Goal: Task Accomplishment & Management: Manage account settings

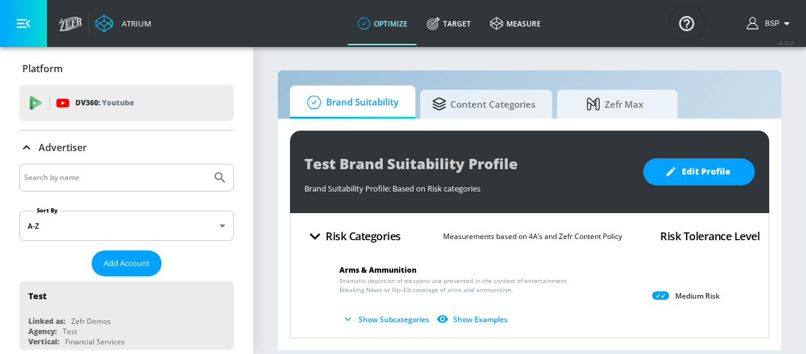
click at [145, 175] on input "Search by name" at bounding box center [115, 178] width 183 height 16
paste input "Razorfish_Chevron_NA_US_Meta"
type input "Razorfish_Chevron_NA_US_Meta"
click at [218, 174] on icon "Submit Search" at bounding box center [220, 178] width 14 height 14
click at [132, 266] on span "Add Account" at bounding box center [127, 264] width 46 height 14
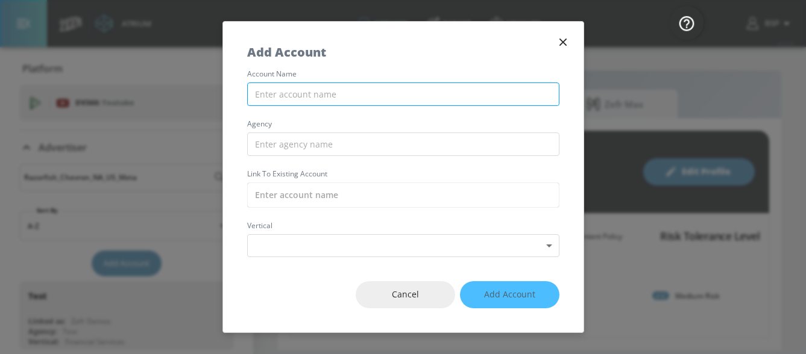
click at [358, 91] on input "text" at bounding box center [403, 95] width 312 height 24
paste input "Razorfish_Chevron_NA_US_Meta"
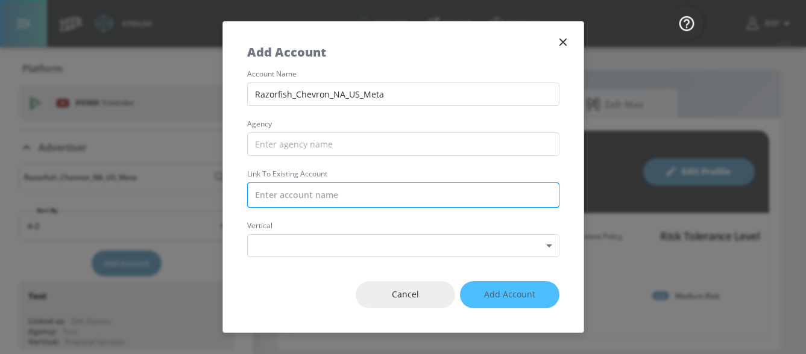
type input "Razorfish_Chevron_NA_US_Meta"
click at [303, 194] on input "text" at bounding box center [403, 195] width 312 height 25
paste input "Razorfish_Chevron_NA_US_Meta"
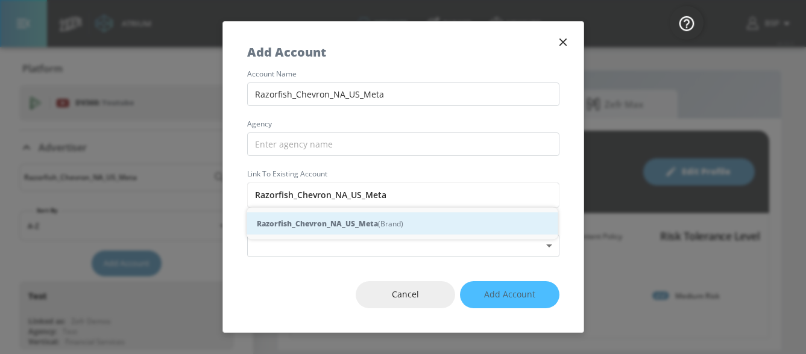
click at [295, 226] on strong "Razorfish_Chevron_NA_US_Meta" at bounding box center [317, 224] width 121 height 13
type input "Razorfish_Chevron_NA_US_Meta (Brand)"
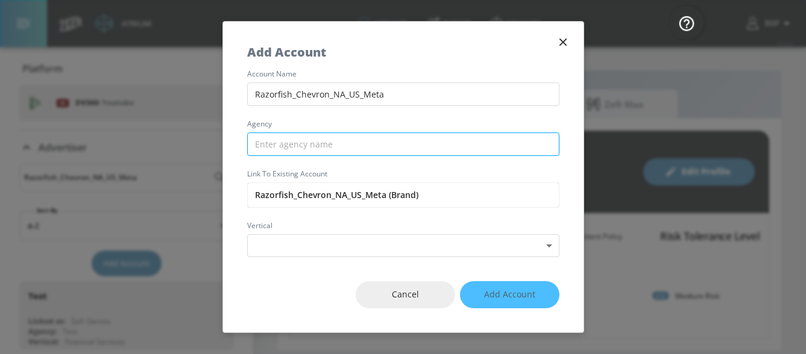
click at [304, 146] on input "text" at bounding box center [403, 145] width 312 height 24
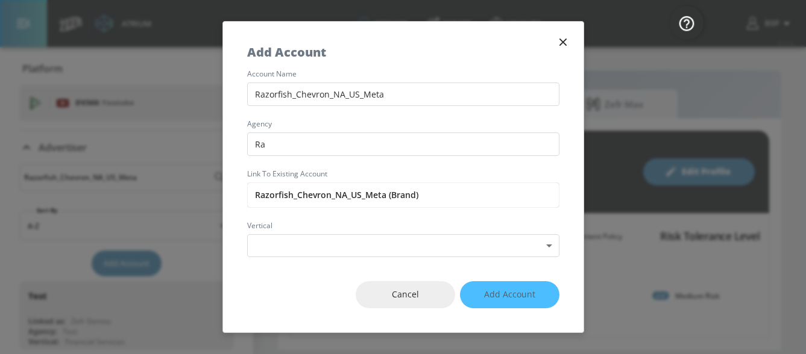
type input "R"
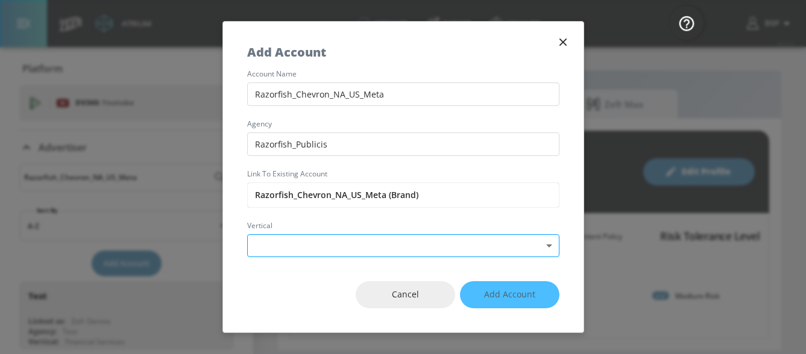
type input "Razorfish_Publicis"
click at [391, 237] on body "Atrium optimize Target measure optimize Target measure v 4.32.0 BSP Platform DV…" at bounding box center [403, 177] width 806 height 354
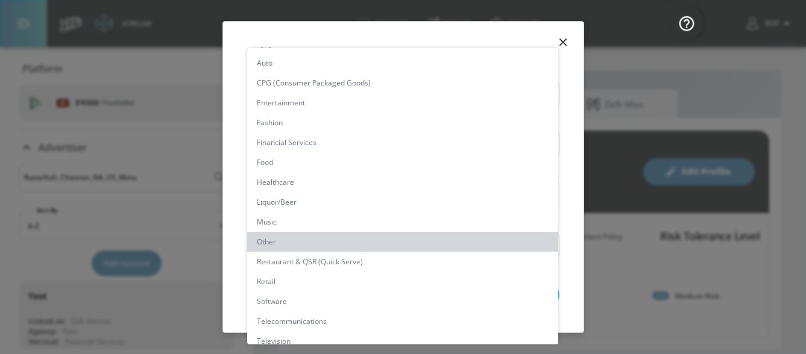
click at [284, 237] on li "Other" at bounding box center [402, 242] width 311 height 20
type input "[object Object]"
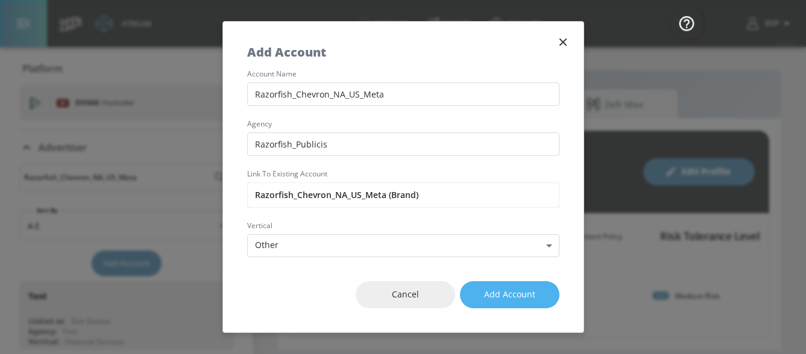
click at [503, 293] on span "Add Account" at bounding box center [509, 295] width 51 height 15
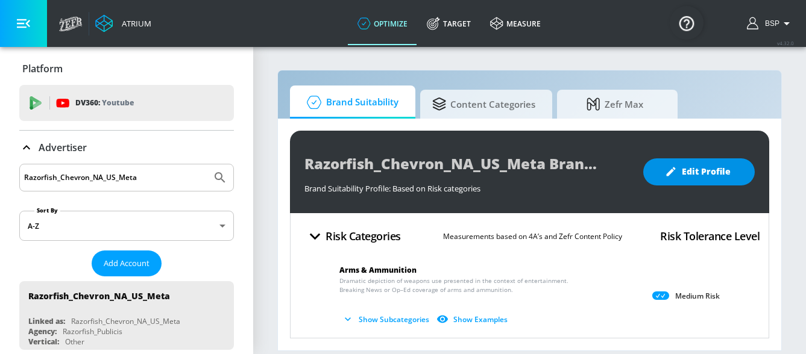
click at [682, 171] on span "Edit Profile" at bounding box center [698, 172] width 63 height 15
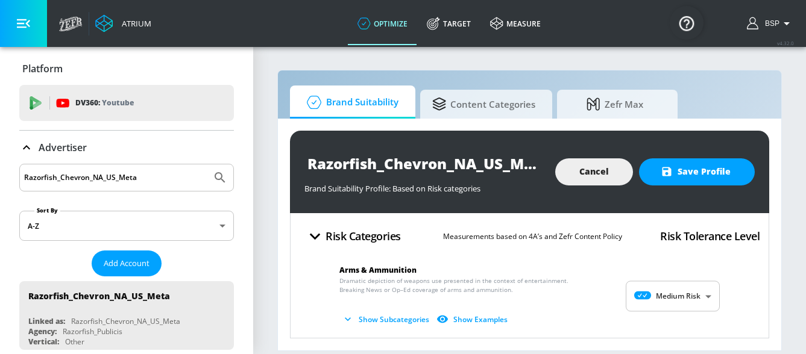
click at [665, 297] on body "Atrium optimize Target measure optimize Target measure v 4.32.0 BSP Platform DV…" at bounding box center [403, 177] width 806 height 354
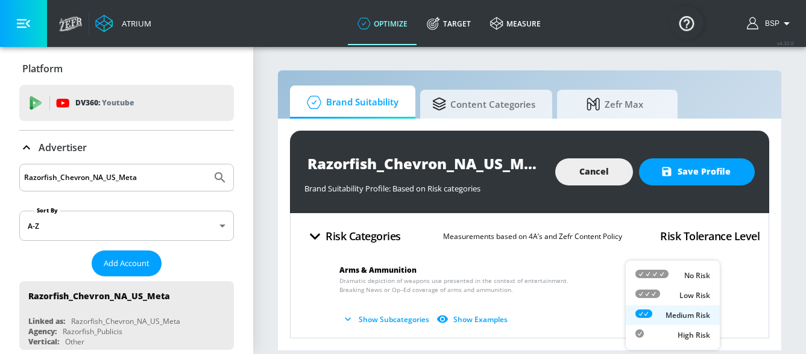
click at [676, 291] on div "Low Risk" at bounding box center [672, 295] width 75 height 13
type input "LOW"
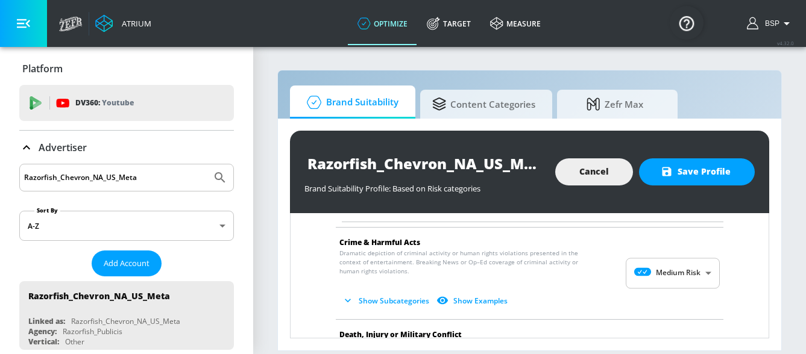
scroll to position [209, 0]
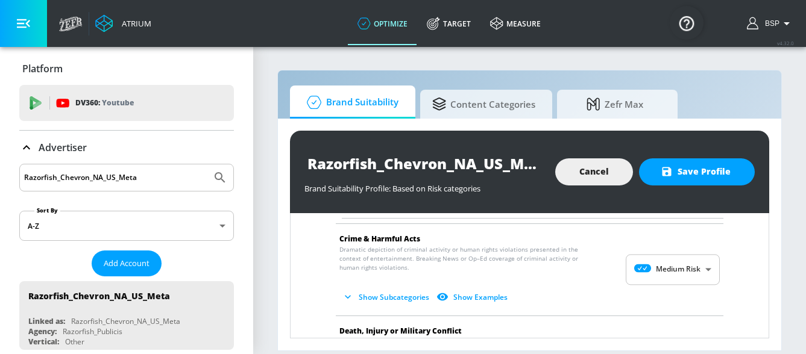
click at [697, 272] on body "Atrium optimize Target measure optimize Target measure v 4.32.0 BSP Platform DV…" at bounding box center [403, 177] width 806 height 354
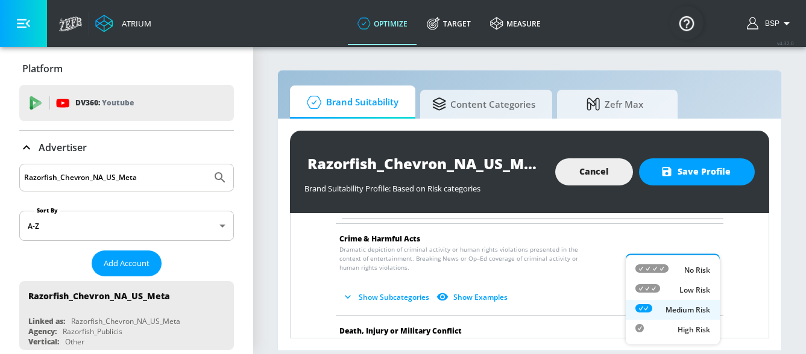
click at [690, 288] on p "Low Risk" at bounding box center [694, 290] width 31 height 11
type input "LOW"
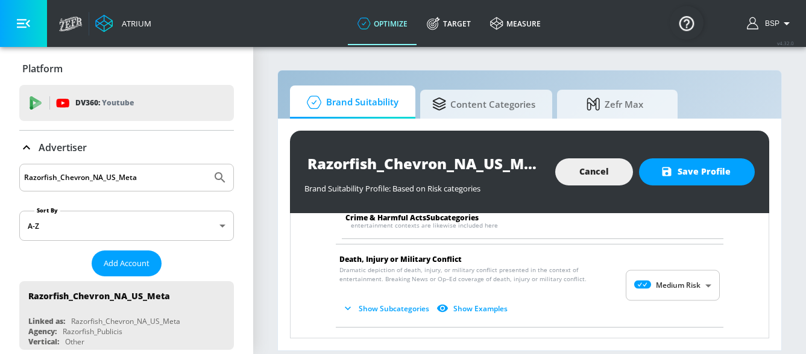
scroll to position [389, 0]
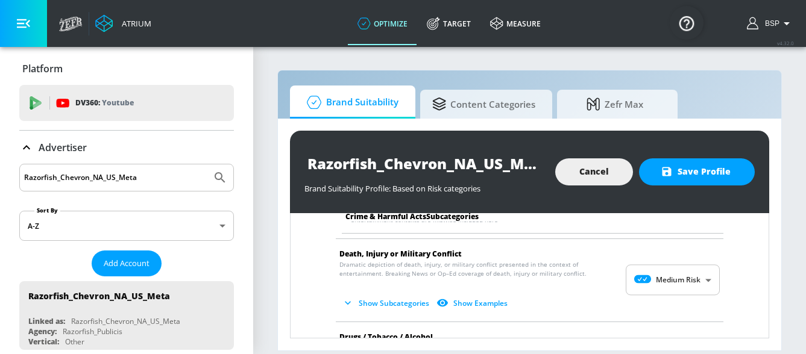
click at [691, 281] on body "Atrium optimize Target measure optimize Target measure v 4.32.0 BSP Platform DV…" at bounding box center [403, 177] width 806 height 354
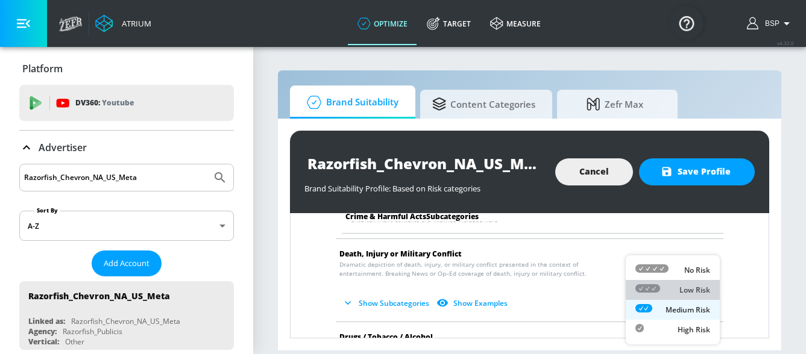
click at [671, 291] on div "Low Risk" at bounding box center [672, 290] width 75 height 13
type input "LOW"
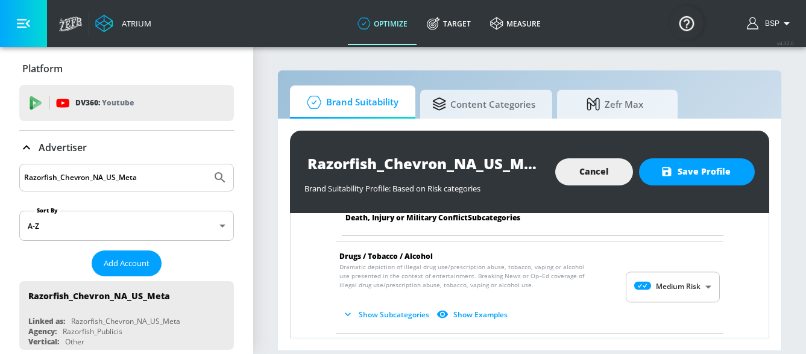
scroll to position [814, 0]
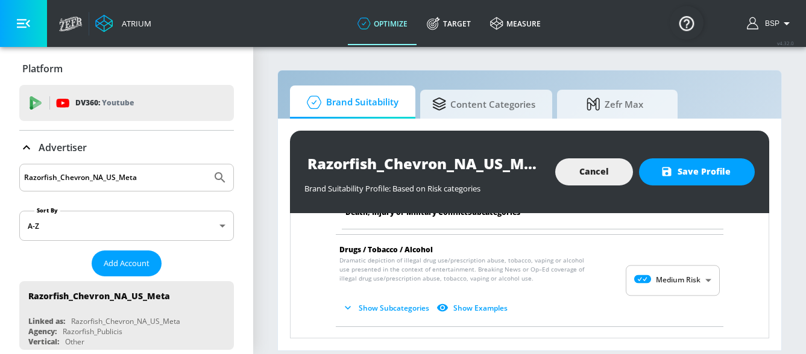
click at [688, 280] on body "Atrium optimize Target measure optimize Target measure v 4.32.0 BSP Platform DV…" at bounding box center [403, 177] width 806 height 354
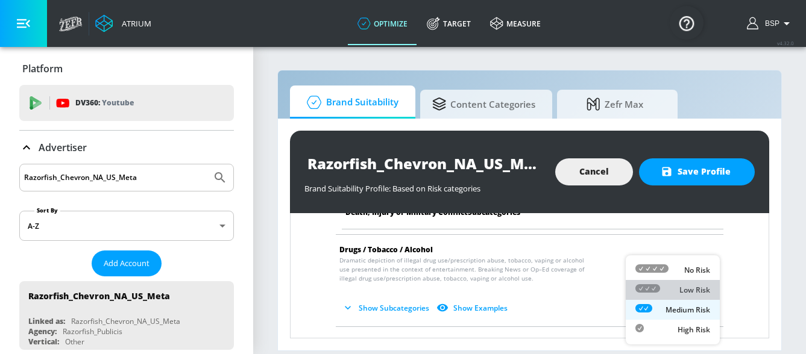
click at [688, 288] on p "Low Risk" at bounding box center [694, 290] width 31 height 11
type input "LOW"
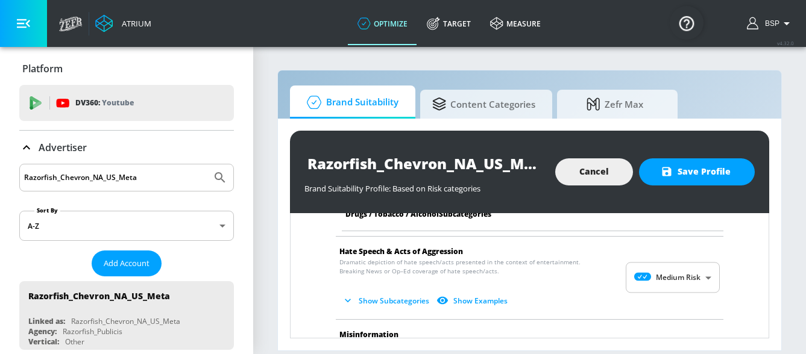
scroll to position [1213, 0]
click at [671, 277] on body "Atrium optimize Target measure optimize Target measure v 4.32.0 BSP Platform DV…" at bounding box center [403, 177] width 806 height 354
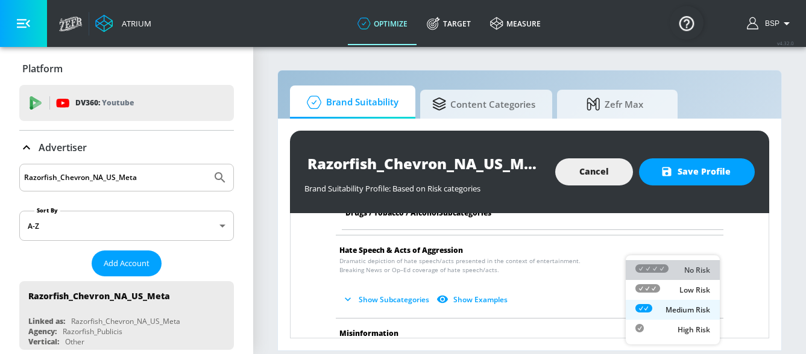
click at [678, 275] on div "No Risk" at bounding box center [672, 270] width 75 height 13
type input "MINIMAL"
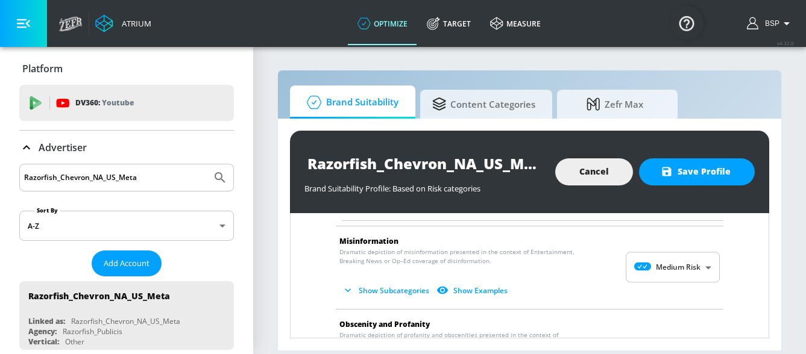
scroll to position [1413, 0]
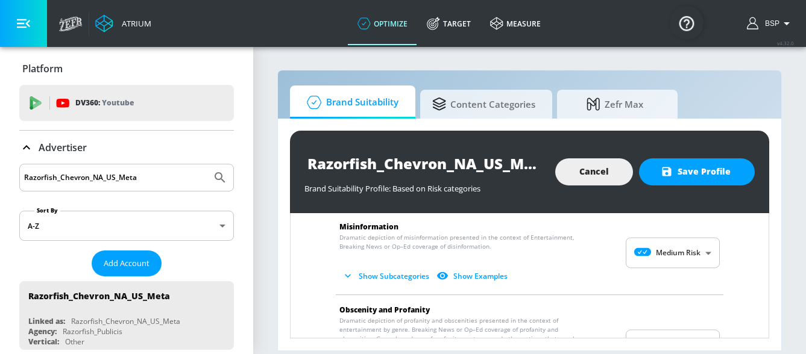
click at [693, 254] on body "Atrium optimize Target measure optimize Target measure v 4.32.0 BSP Platform DV…" at bounding box center [403, 177] width 806 height 354
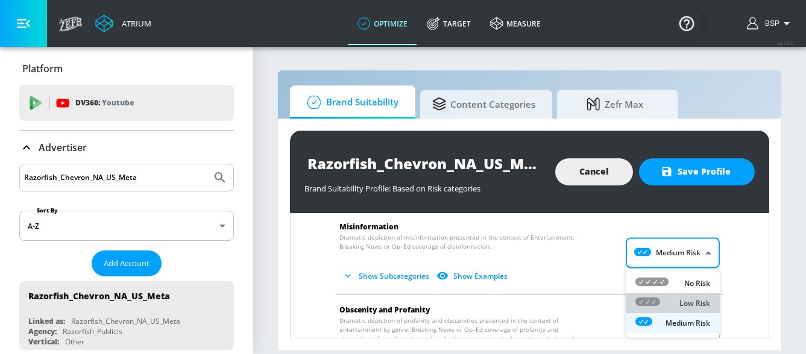
click at [693, 300] on p "Low Risk" at bounding box center [694, 303] width 31 height 11
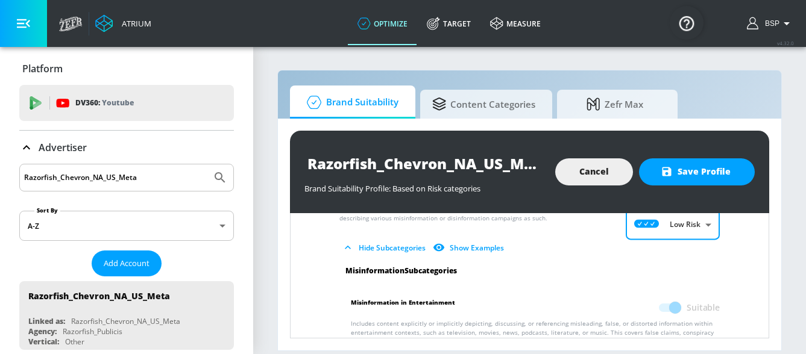
scroll to position [1432, 0]
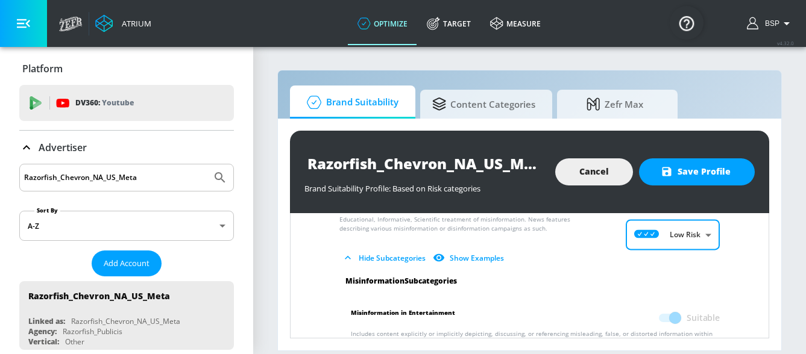
click at [688, 233] on body "Atrium optimize Target measure optimize Target measure v 4.32.0 BSP Platform DV…" at bounding box center [403, 177] width 806 height 354
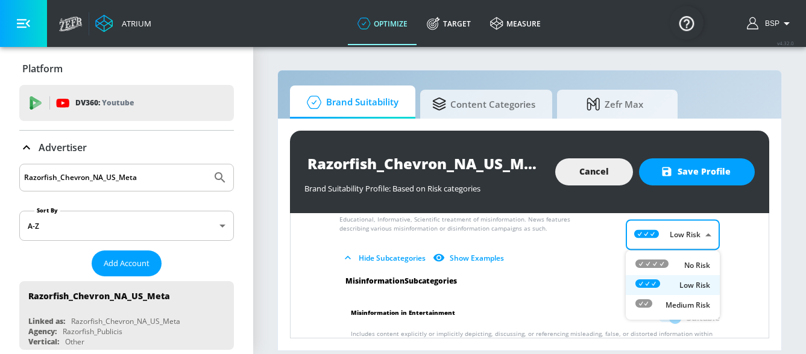
click at [690, 265] on p "No Risk" at bounding box center [697, 265] width 26 height 11
type input "MINIMAL"
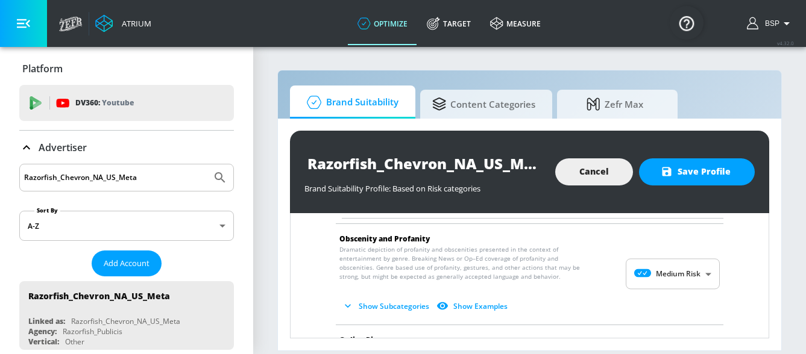
scroll to position [1578, 0]
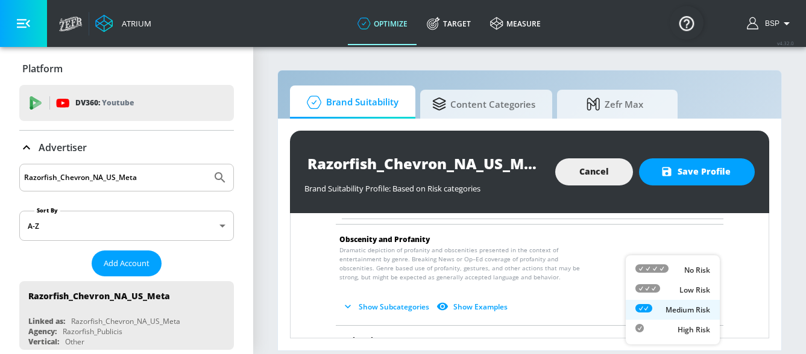
click at [660, 279] on body "Atrium optimize Target measure optimize Target measure v 4.32.0 BSP Platform DV…" at bounding box center [403, 177] width 806 height 354
click at [680, 295] on div "Low Risk" at bounding box center [672, 290] width 75 height 13
type input "LOW"
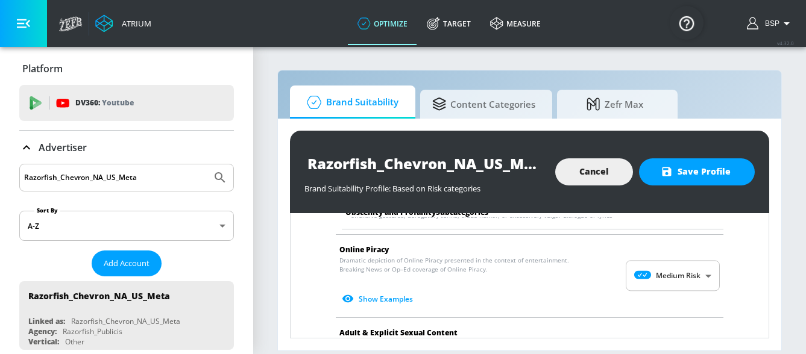
scroll to position [1753, 0]
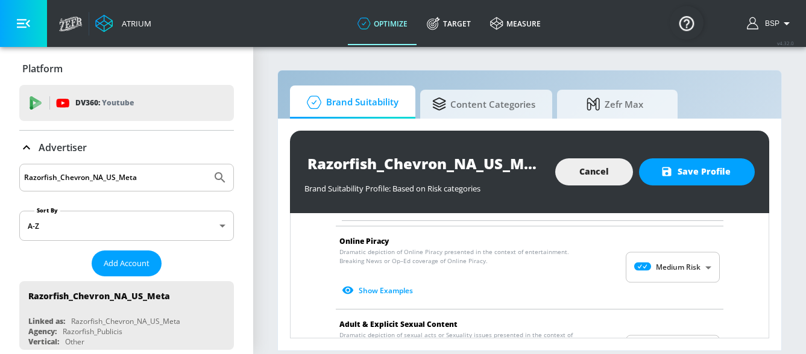
click at [708, 274] on body "Atrium optimize Target measure optimize Target measure v 4.32.0 BSP Platform DV…" at bounding box center [403, 177] width 806 height 354
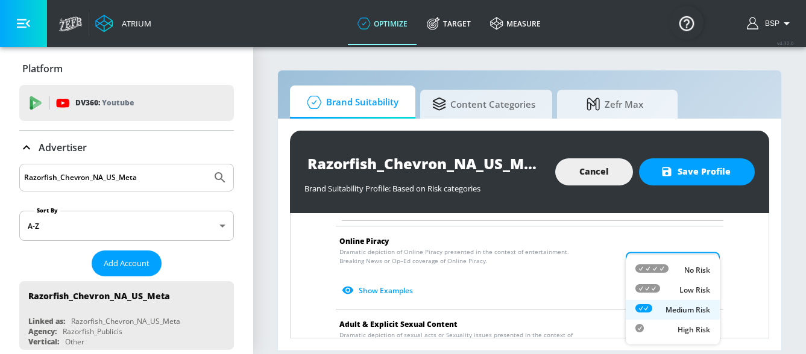
click at [700, 292] on p "Low Risk" at bounding box center [694, 290] width 31 height 11
type input "LOW"
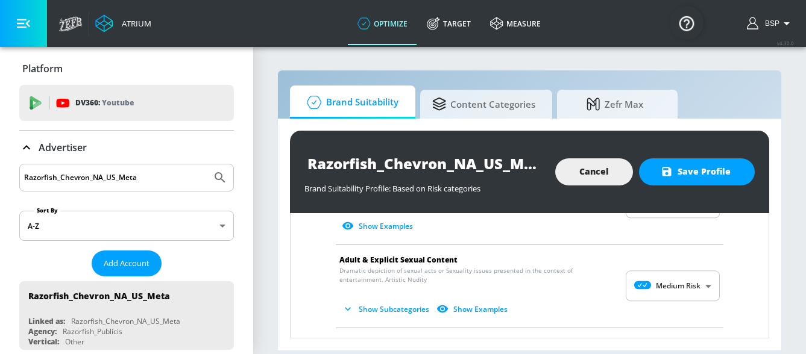
scroll to position [1820, 0]
click at [697, 283] on body "Atrium optimize Target measure optimize Target measure v 4.32.0 BSP Platform DV…" at bounding box center [403, 177] width 806 height 354
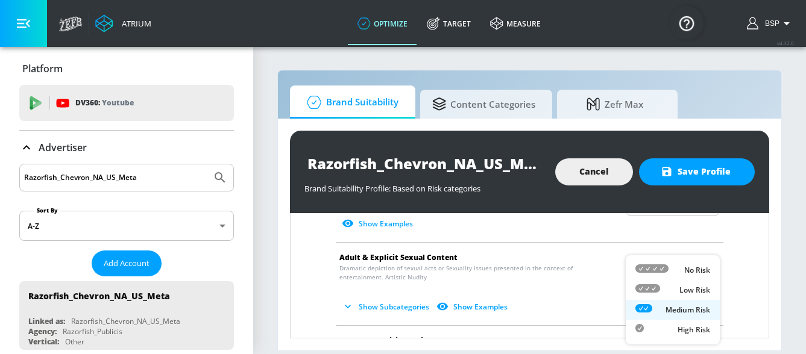
click at [694, 291] on p "Low Risk" at bounding box center [694, 290] width 31 height 11
type input "LOW"
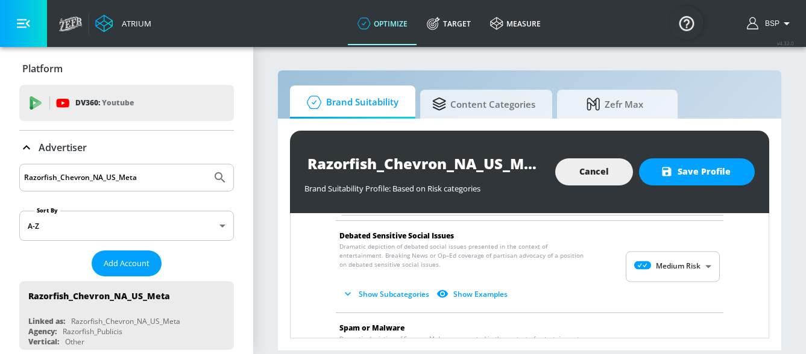
scroll to position [2010, 0]
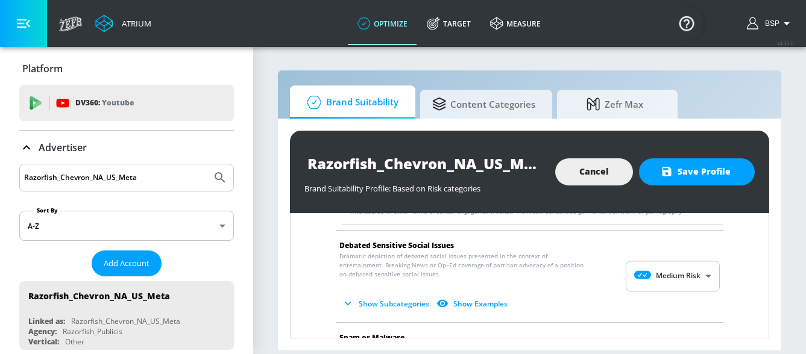
click at [679, 263] on body "Atrium optimize Target measure optimize Target measure v 4.32.0 BSP Platform DV…" at bounding box center [403, 177] width 806 height 354
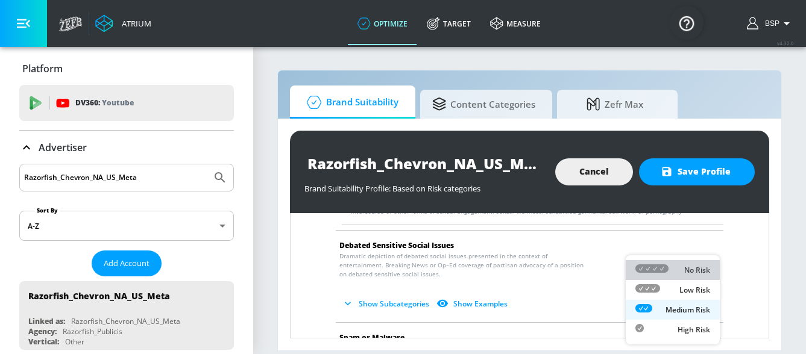
click at [682, 272] on div "No Risk" at bounding box center [672, 270] width 75 height 13
type input "MINIMAL"
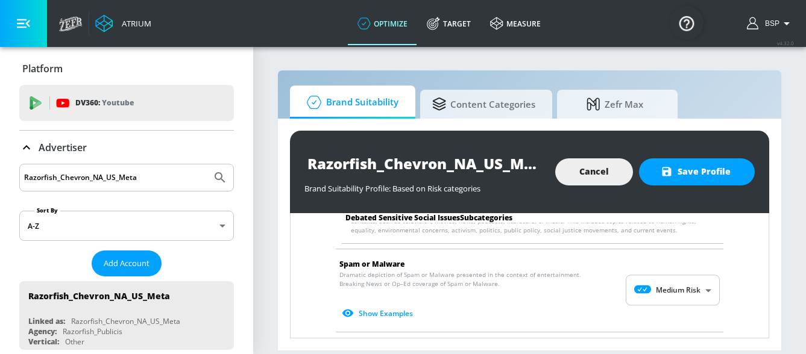
scroll to position [2197, 0]
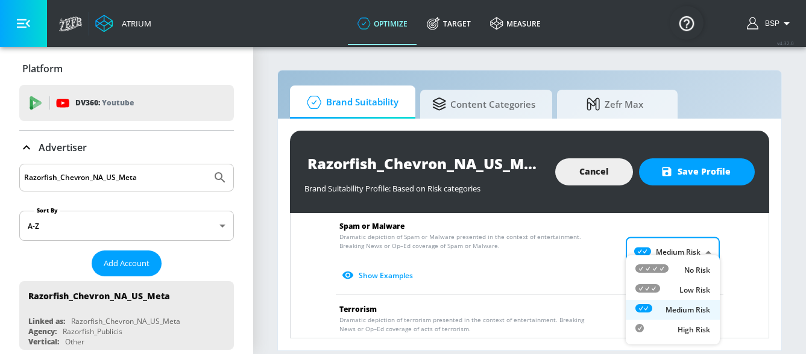
click at [684, 259] on body "Atrium optimize Target measure optimize Target measure v 4.32.0 BSP Platform DV…" at bounding box center [403, 177] width 806 height 354
click at [686, 288] on p "Low Risk" at bounding box center [694, 290] width 31 height 11
type input "LOW"
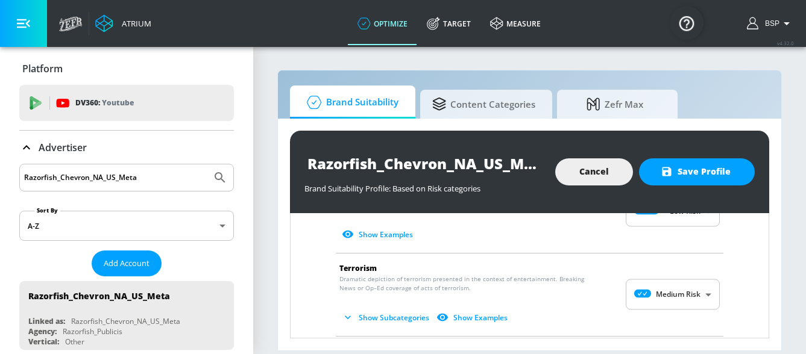
scroll to position [2247, 0]
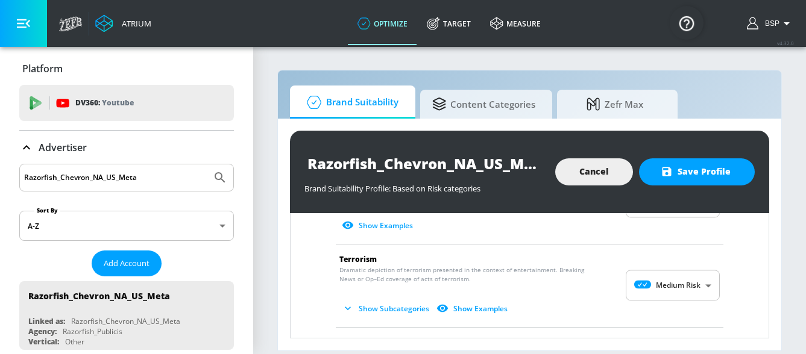
click at [696, 283] on body "Atrium optimize Target measure optimize Target measure v 4.32.0 BSP Platform DV…" at bounding box center [403, 177] width 806 height 354
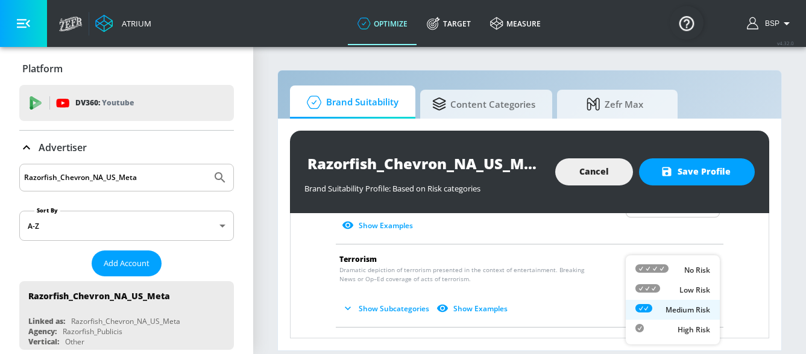
click at [682, 274] on div "No Risk" at bounding box center [672, 270] width 75 height 13
type input "MINIMAL"
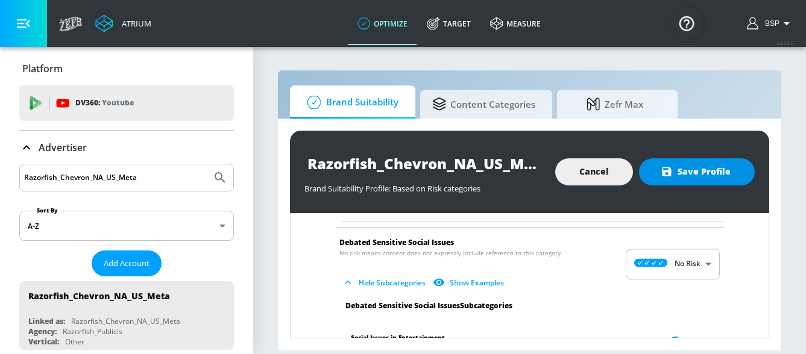
scroll to position [1993, 0]
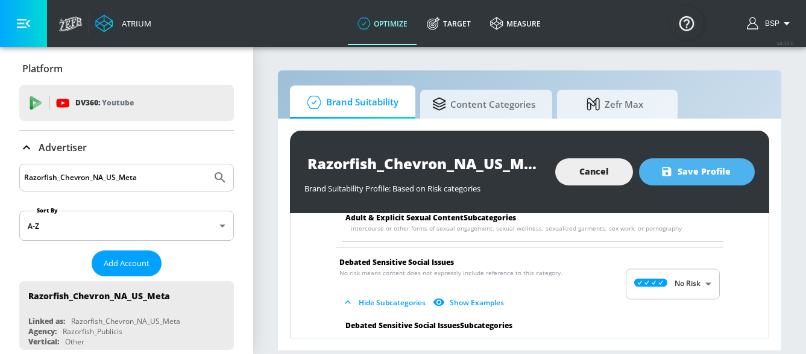
click at [693, 170] on span "Save Profile" at bounding box center [697, 172] width 68 height 15
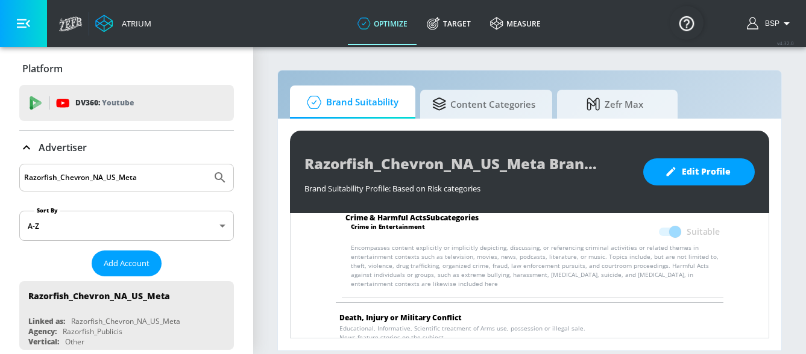
scroll to position [0, 0]
